Goal: Task Accomplishment & Management: Manage account settings

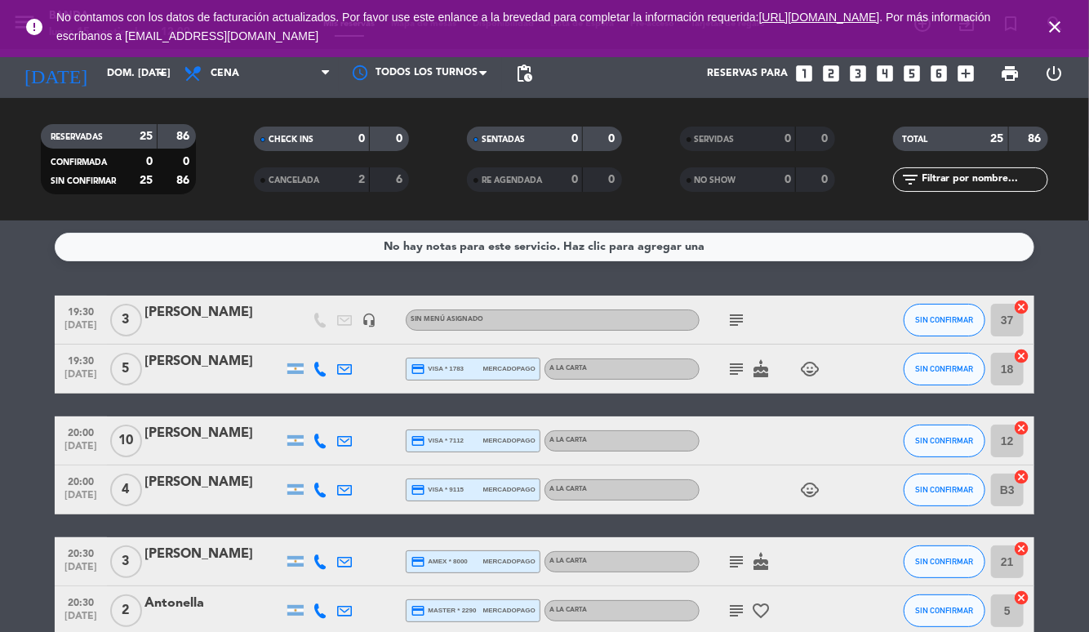
click at [237, 314] on div "[PERSON_NAME]" at bounding box center [213, 312] width 139 height 21
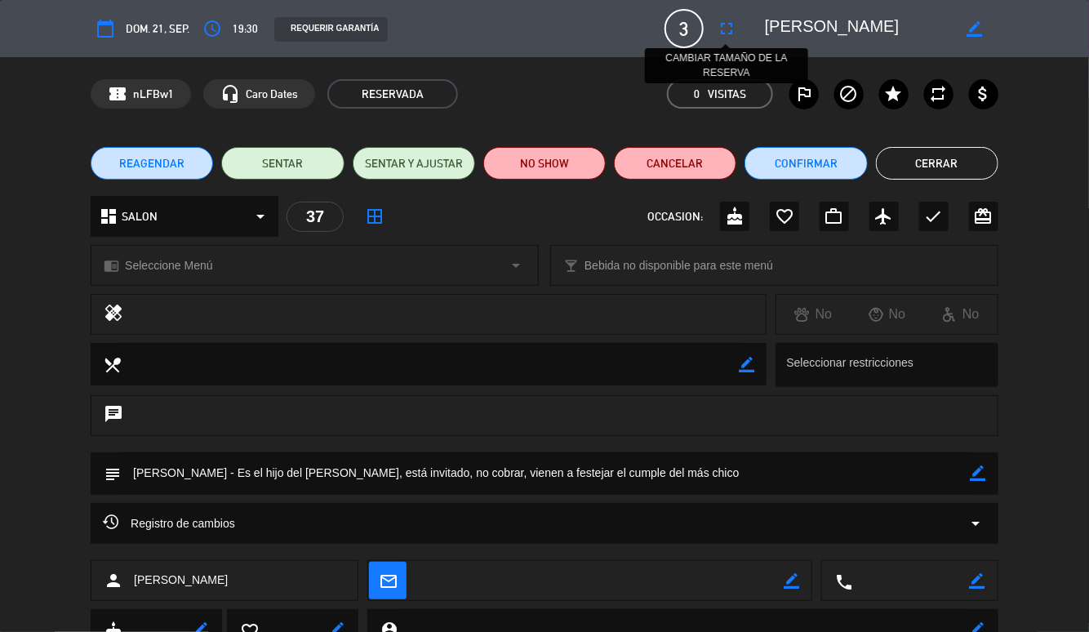
click at [719, 32] on icon "fullscreen" at bounding box center [727, 29] width 20 height 20
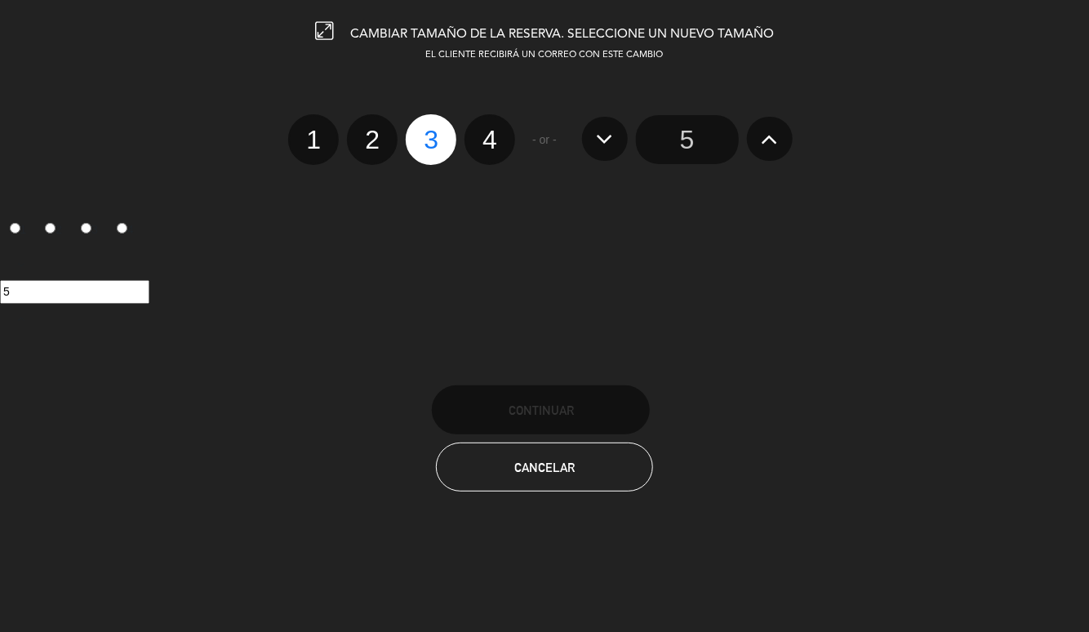
click at [492, 145] on label "4" at bounding box center [489, 139] width 51 height 51
click at [492, 131] on input "4" at bounding box center [487, 125] width 11 height 11
radio input "true"
radio input "false"
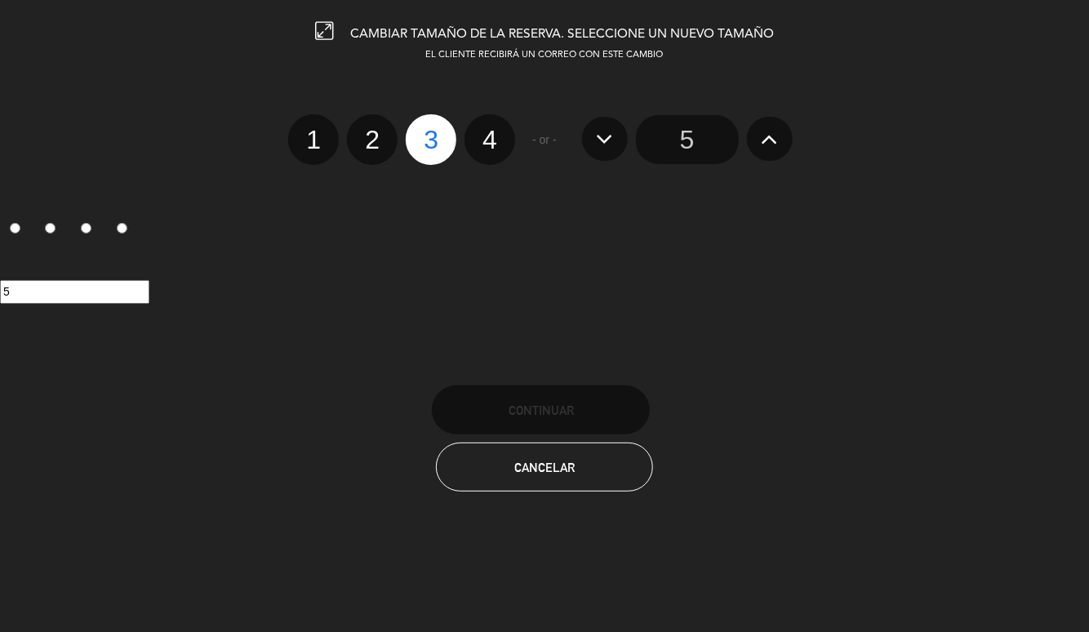
radio input "false"
radio input "true"
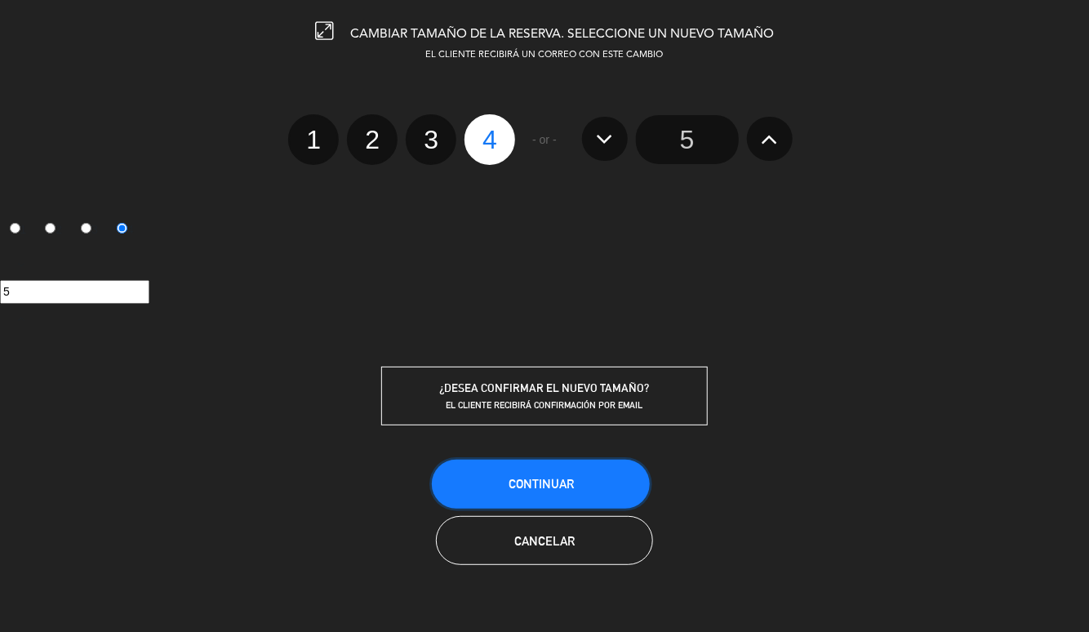
click at [558, 484] on span "Continuar" at bounding box center [541, 484] width 65 height 14
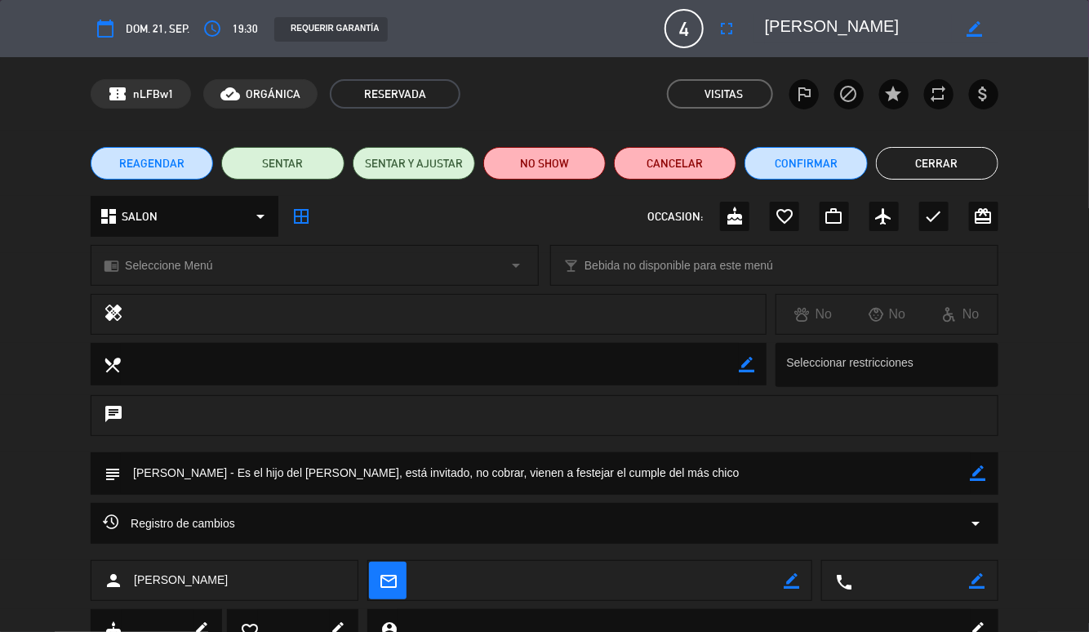
click at [944, 168] on button "Cerrar" at bounding box center [937, 163] width 122 height 33
